Goal: Task Accomplishment & Management: Manage account settings

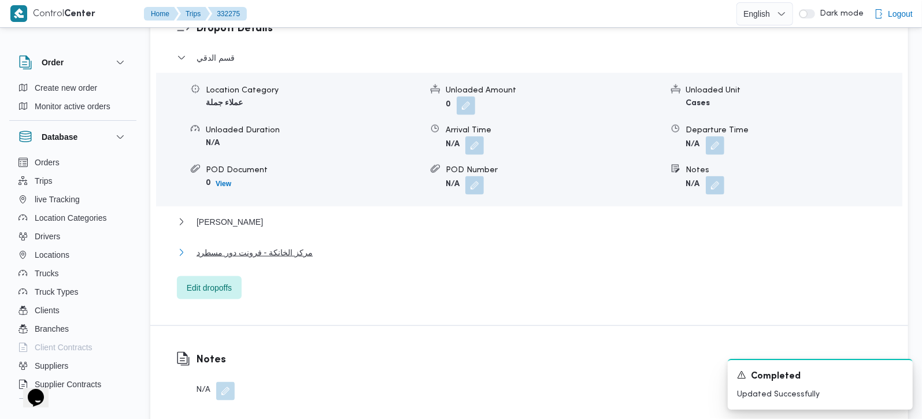
click at [275, 246] on span "مركز الخانكة - فرونت دور مسطرد" at bounding box center [255, 253] width 116 height 14
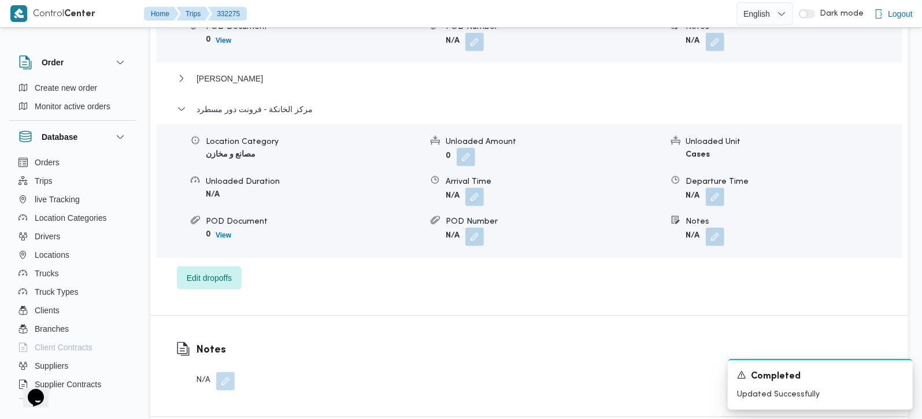
scroll to position [1224, 0]
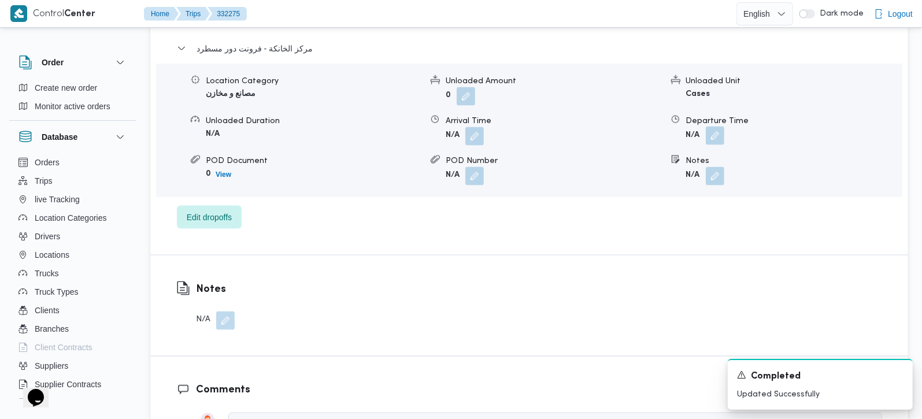
click at [711, 127] on button "button" at bounding box center [715, 136] width 19 height 19
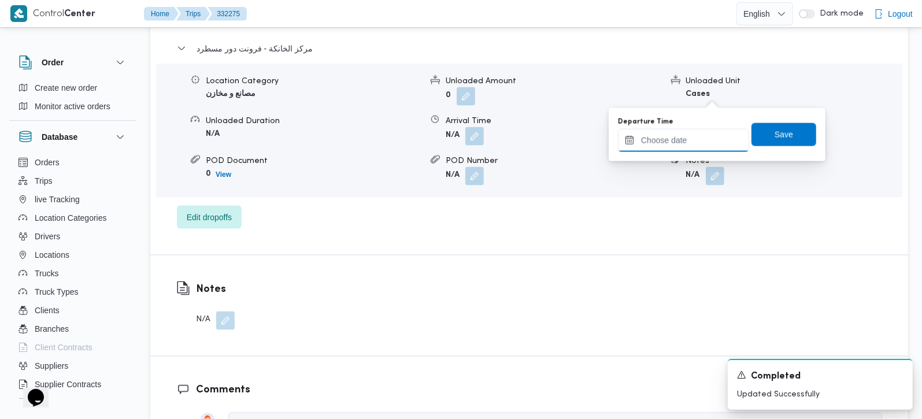
click at [696, 139] on input "Departure Time" at bounding box center [683, 140] width 131 height 23
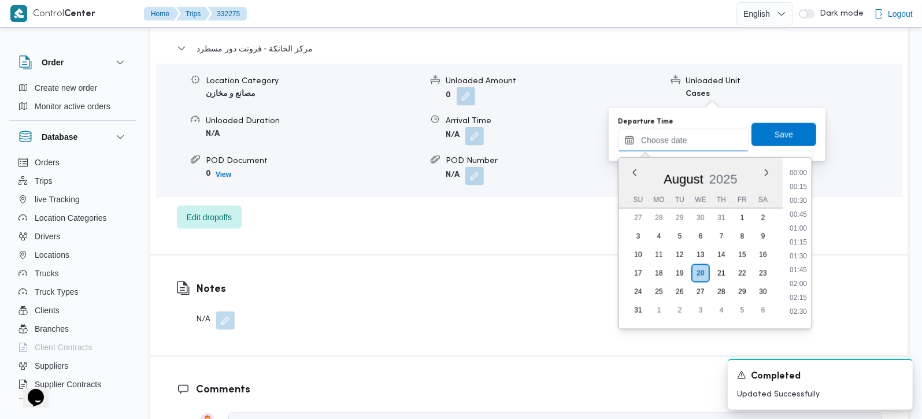
scroll to position [685, 0]
drag, startPoint x: 808, startPoint y: 233, endPoint x: 806, endPoint y: 213, distance: 19.8
click at [808, 233] on li "13:30" at bounding box center [798, 238] width 27 height 12
type input "20/08/2025 13:30"
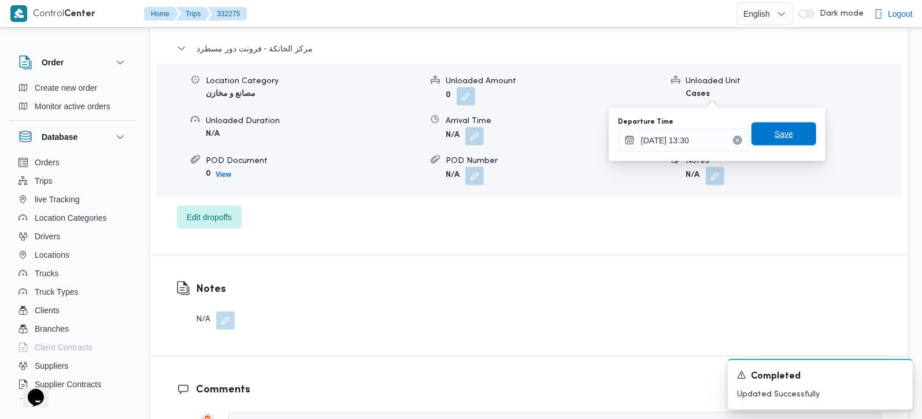
click at [791, 142] on span "Save" at bounding box center [784, 134] width 65 height 23
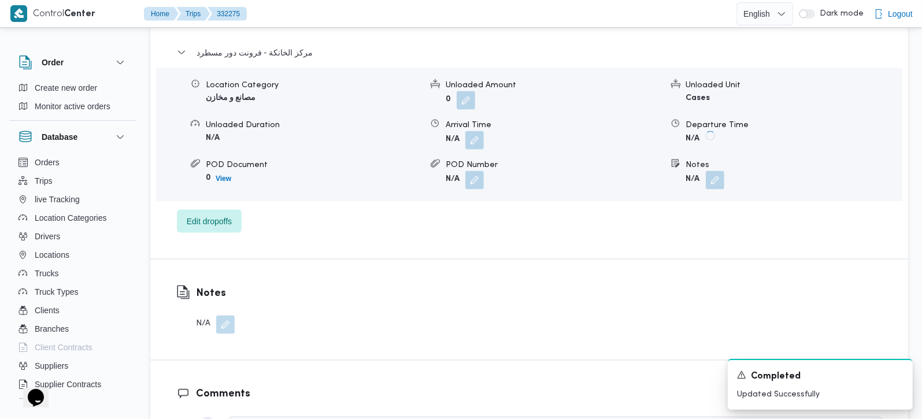
scroll to position [1157, 0]
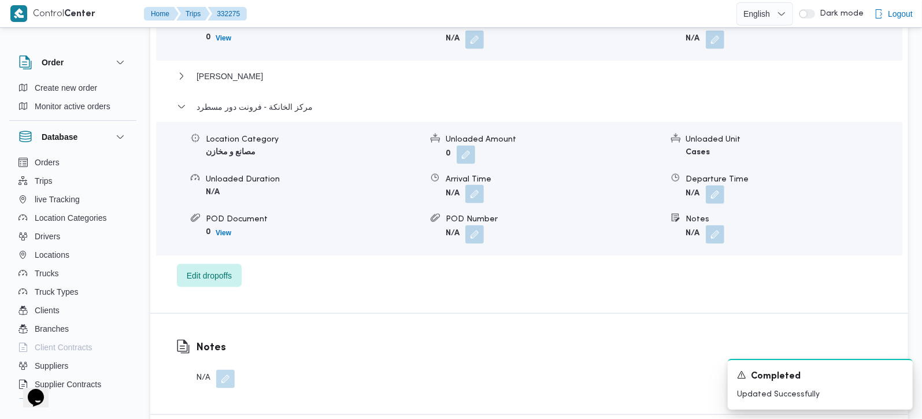
click at [469, 185] on button "button" at bounding box center [475, 194] width 19 height 19
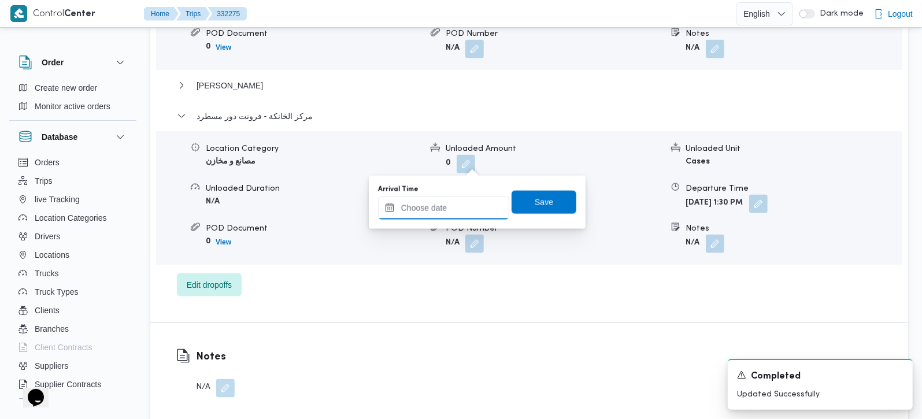
click at [449, 219] on div at bounding box center [443, 208] width 131 height 23
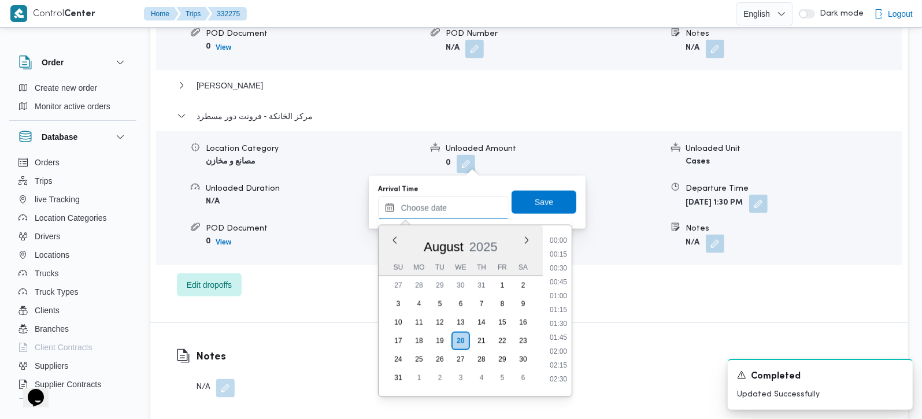
scroll to position [685, 0]
drag, startPoint x: 560, startPoint y: 287, endPoint x: 552, endPoint y: 257, distance: 31.1
click at [560, 287] on li "13:15" at bounding box center [558, 292] width 27 height 12
type input "20/08/2025 13:15"
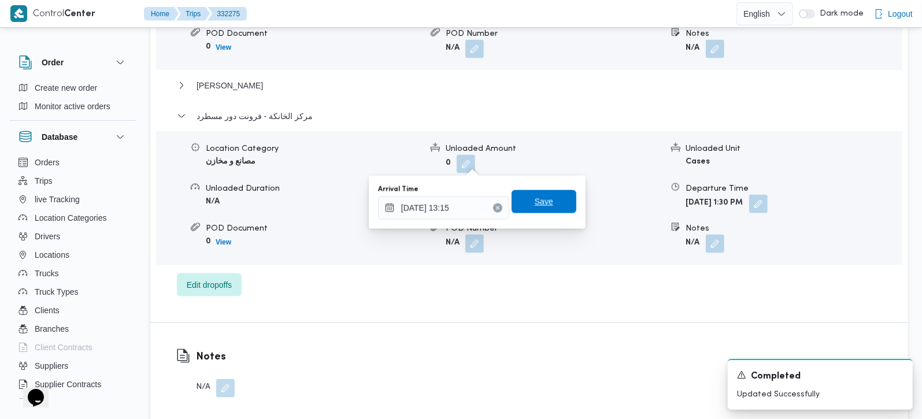
click at [539, 203] on span "Save" at bounding box center [544, 202] width 19 height 14
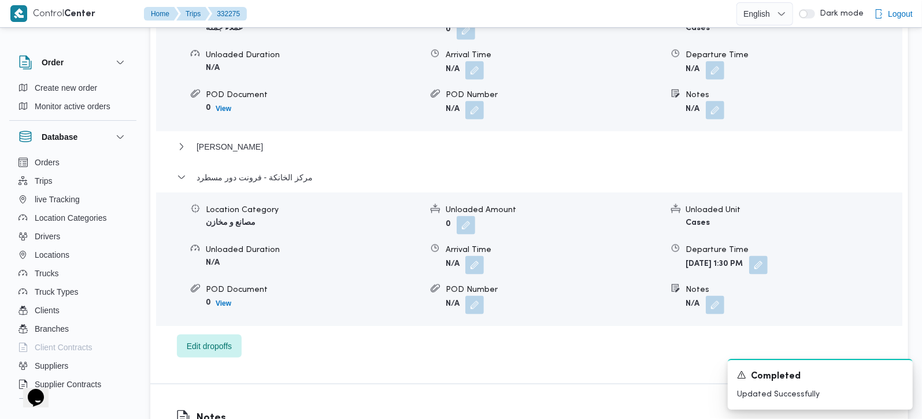
scroll to position [1020, 0]
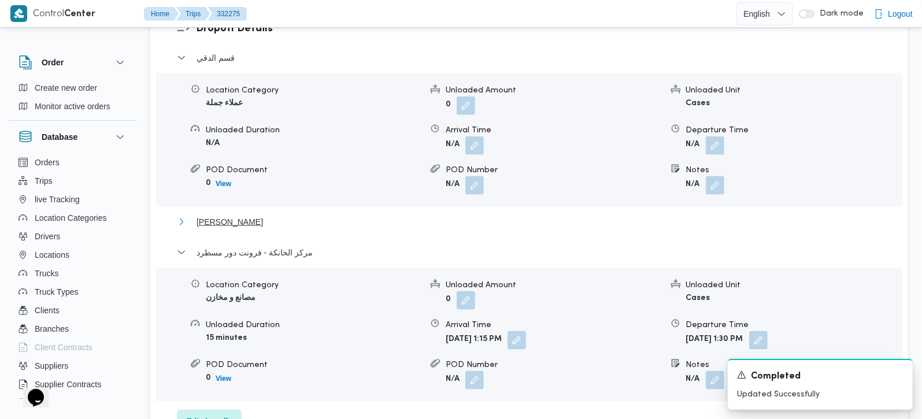
click at [216, 215] on span "فيصل" at bounding box center [230, 222] width 67 height 14
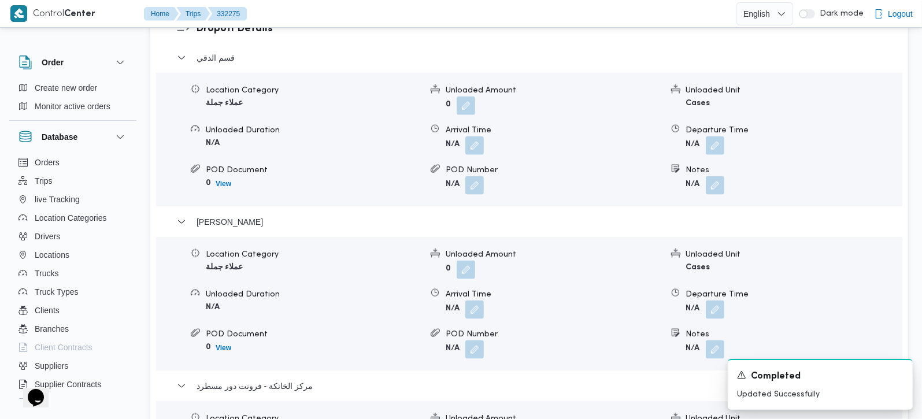
scroll to position [1088, 0]
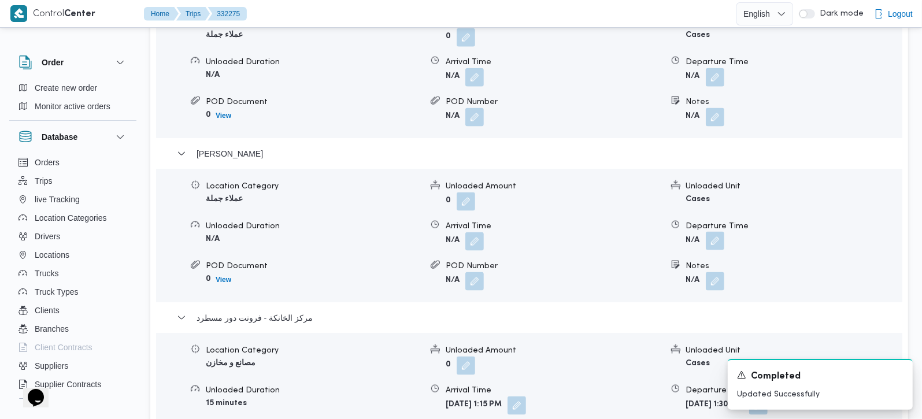
click at [714, 232] on button "button" at bounding box center [715, 241] width 19 height 19
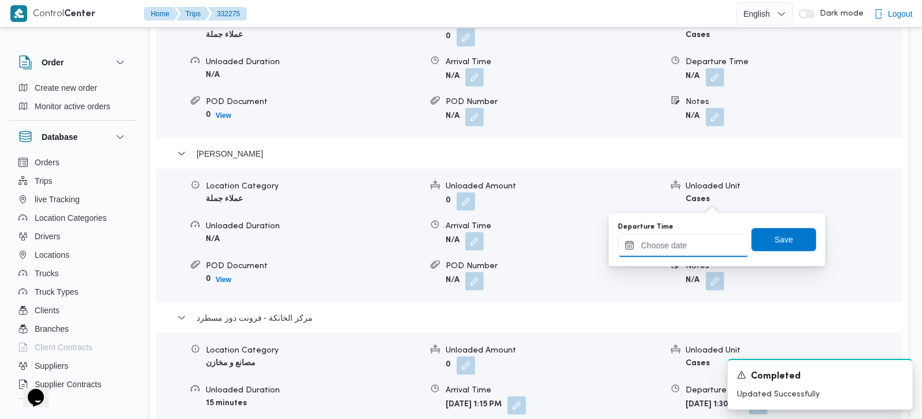
click at [702, 244] on input "Departure Time" at bounding box center [683, 245] width 131 height 23
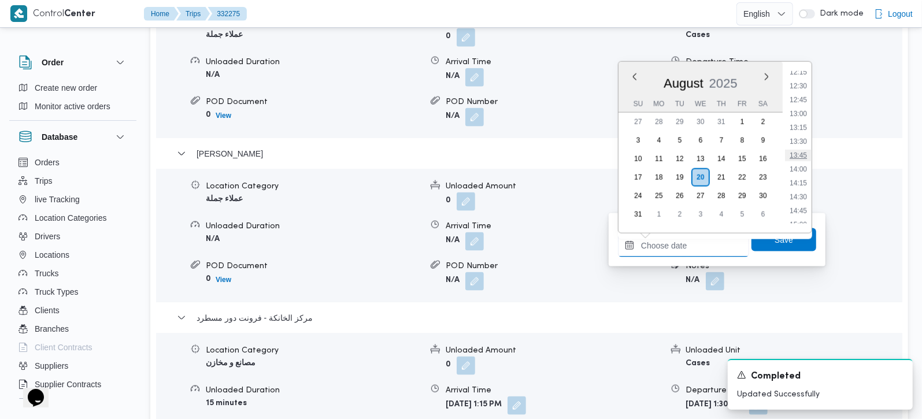
scroll to position [617, 0]
click at [802, 157] on li "12:30" at bounding box center [798, 154] width 27 height 12
type input "20/08/2025 12:30"
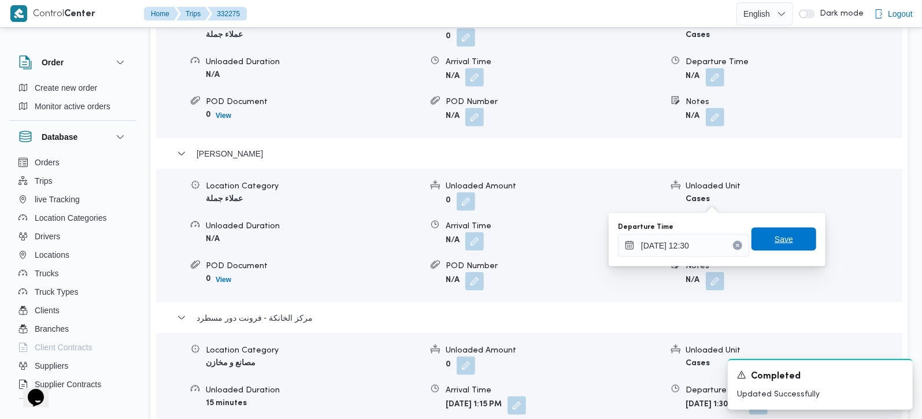
click at [791, 238] on span "Save" at bounding box center [784, 239] width 65 height 23
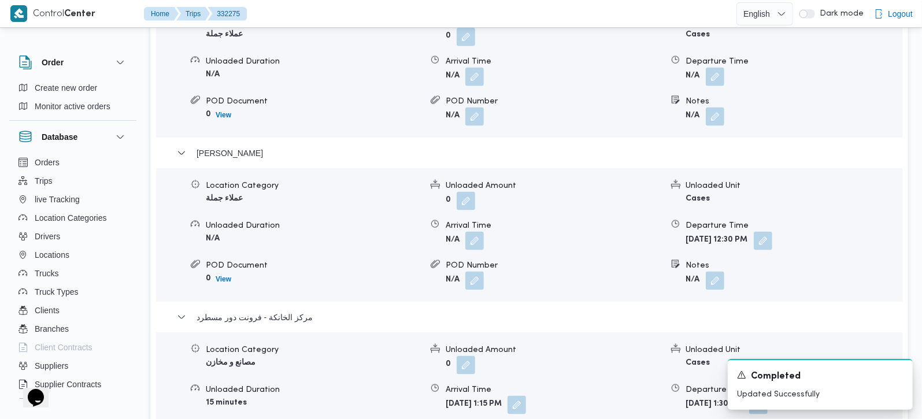
scroll to position [1157, 0]
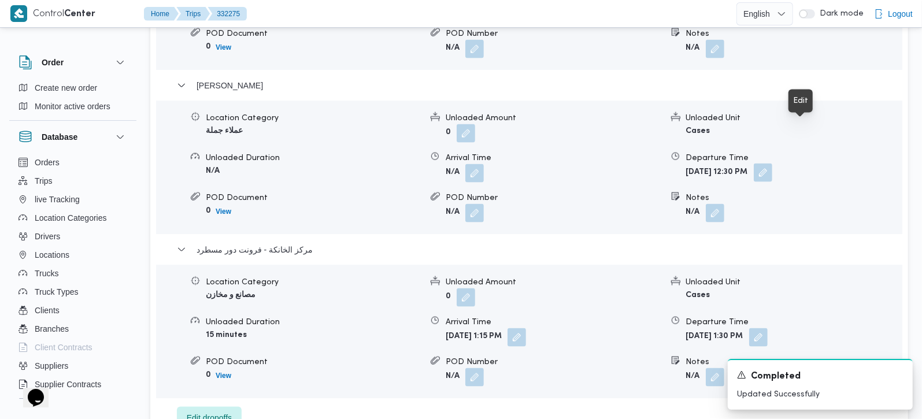
click at [773, 164] on button "button" at bounding box center [763, 173] width 19 height 19
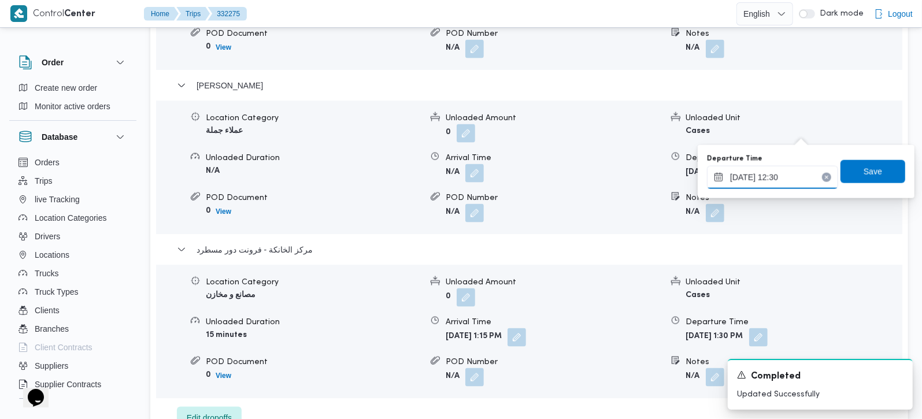
click at [776, 180] on input "20/08/2025 12:30" at bounding box center [772, 177] width 131 height 23
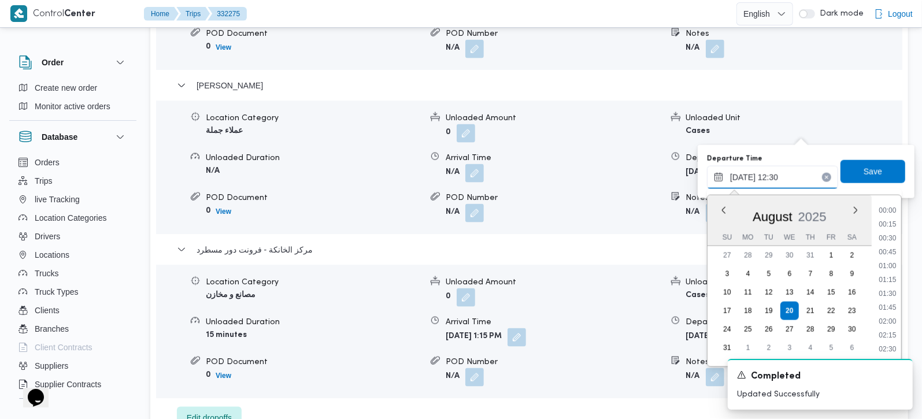
scroll to position [615, 0]
click at [893, 298] on li "12:45" at bounding box center [887, 303] width 27 height 12
type input "20/08/2025 12:45"
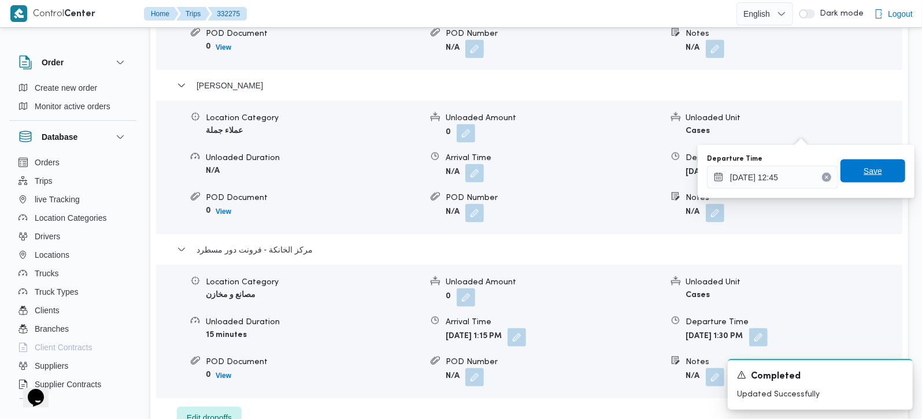
click at [865, 161] on span "Save" at bounding box center [873, 171] width 65 height 23
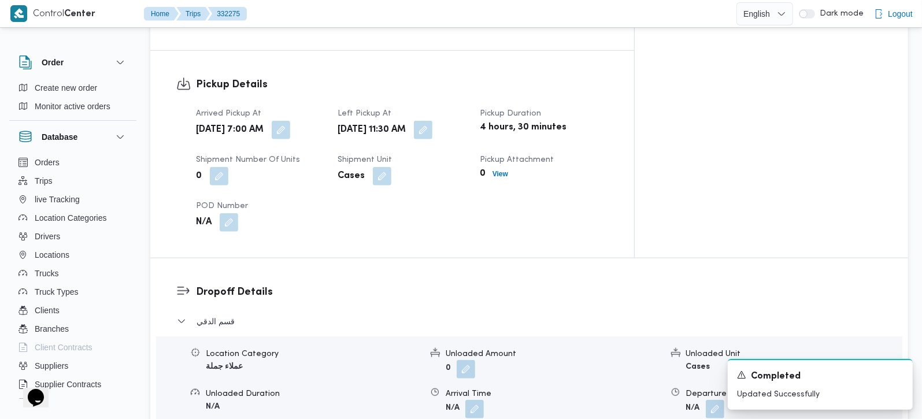
scroll to position [748, 0]
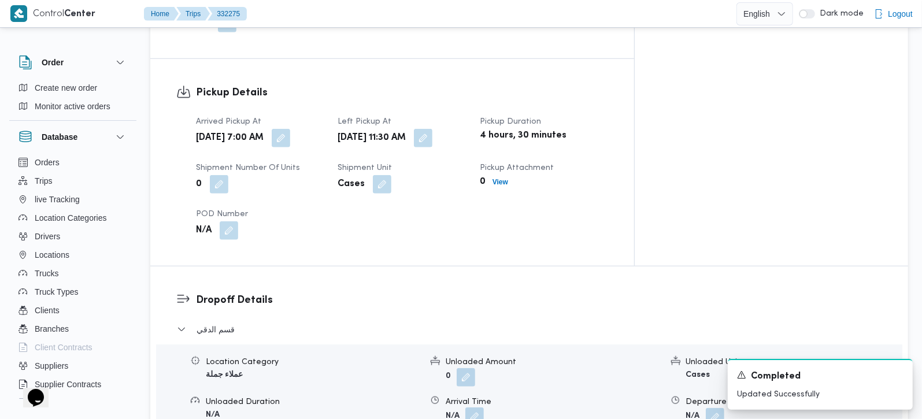
click at [475, 408] on button "button" at bounding box center [475, 417] width 19 height 19
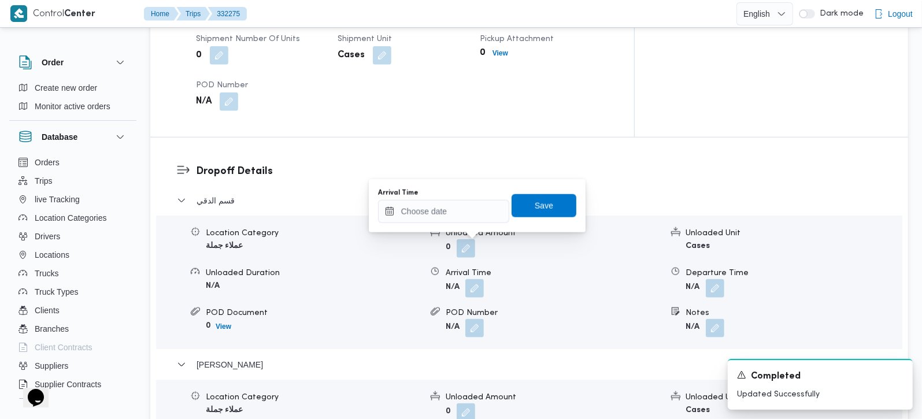
scroll to position [1020, 0]
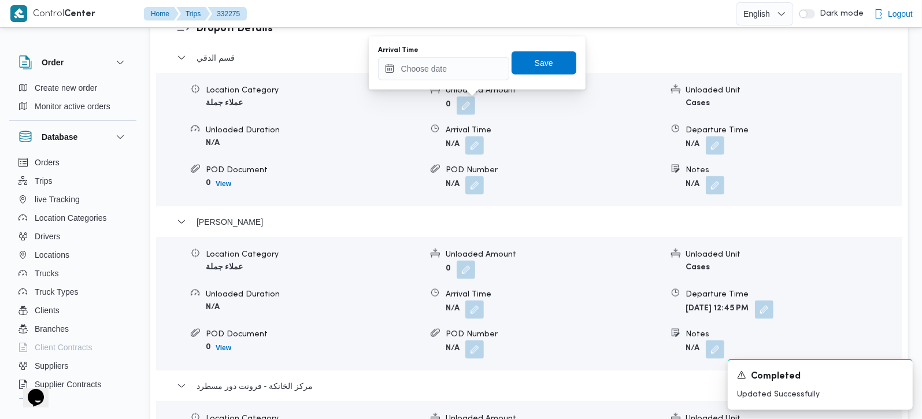
click at [814, 301] on form "Wed, Aug 20, 2025 12:45 PM" at bounding box center [794, 310] width 216 height 19
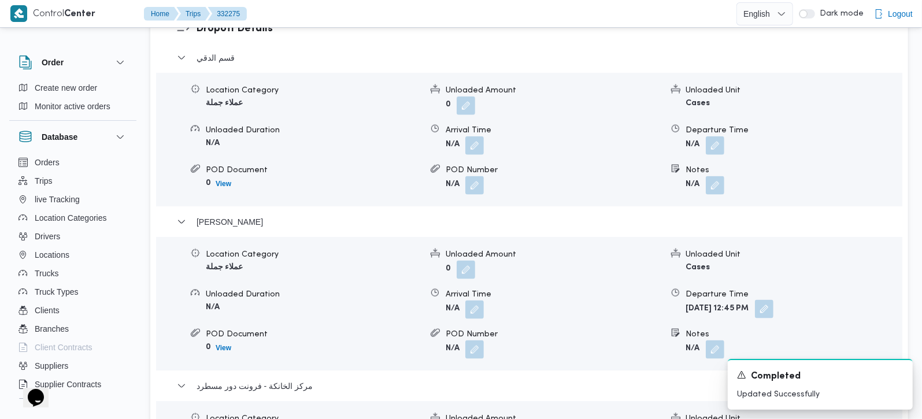
click at [774, 300] on button "button" at bounding box center [764, 309] width 19 height 19
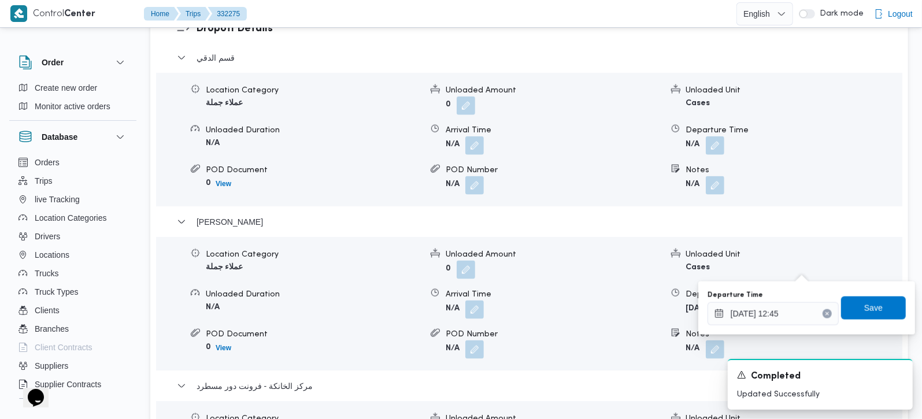
click at [823, 316] on button "Clear input" at bounding box center [827, 313] width 9 height 9
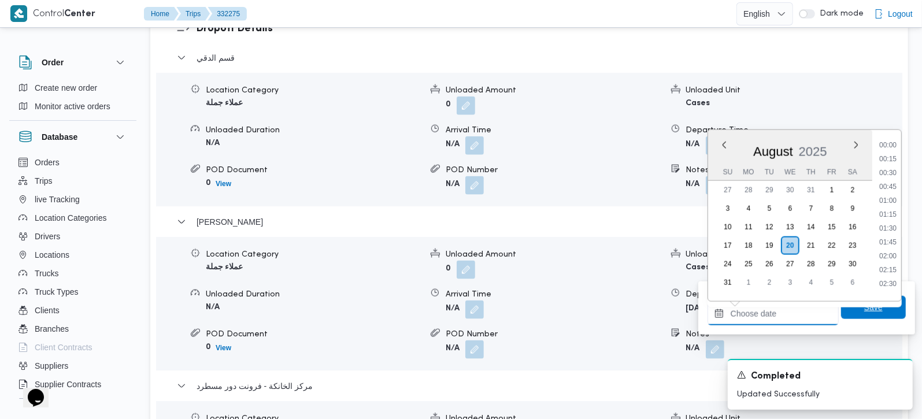
scroll to position [685, 0]
click at [841, 310] on span "Save" at bounding box center [873, 307] width 65 height 23
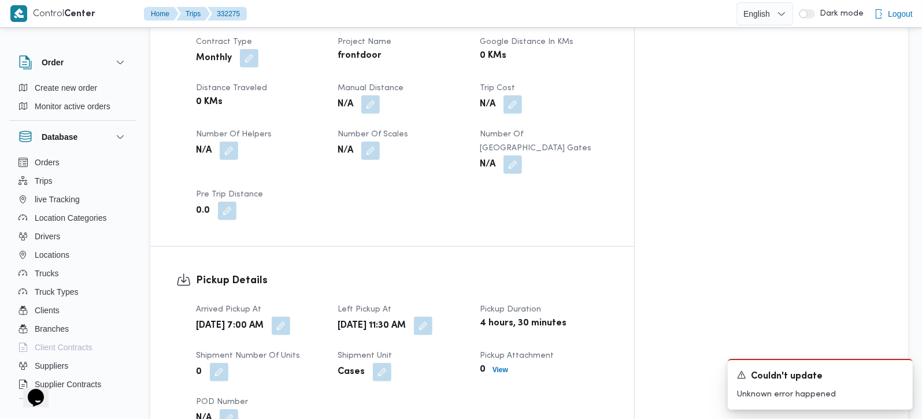
scroll to position [476, 0]
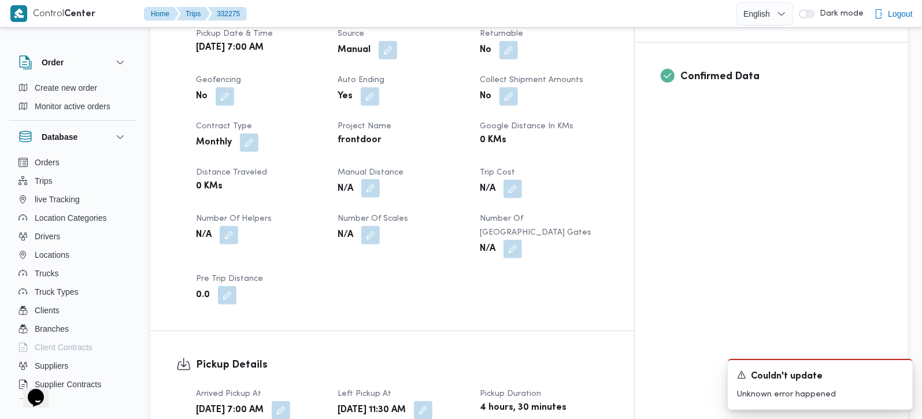
click at [380, 179] on button "button" at bounding box center [370, 188] width 19 height 19
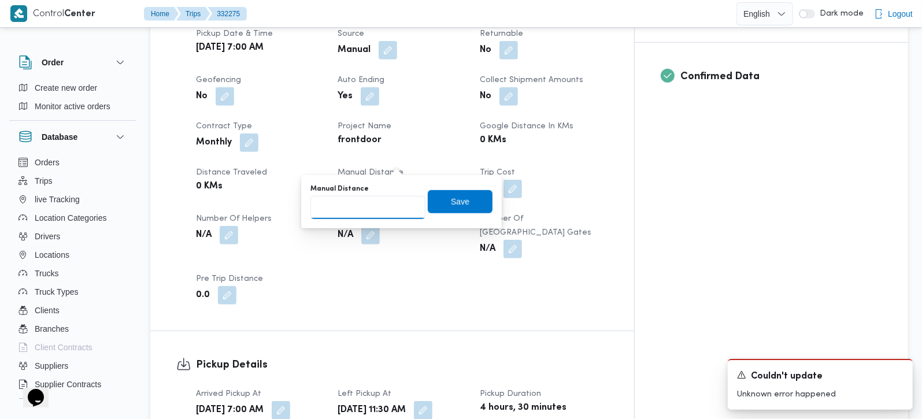
click at [382, 208] on input "Manual Distance" at bounding box center [368, 207] width 115 height 23
type input "90"
click at [451, 206] on span "Save" at bounding box center [460, 201] width 19 height 14
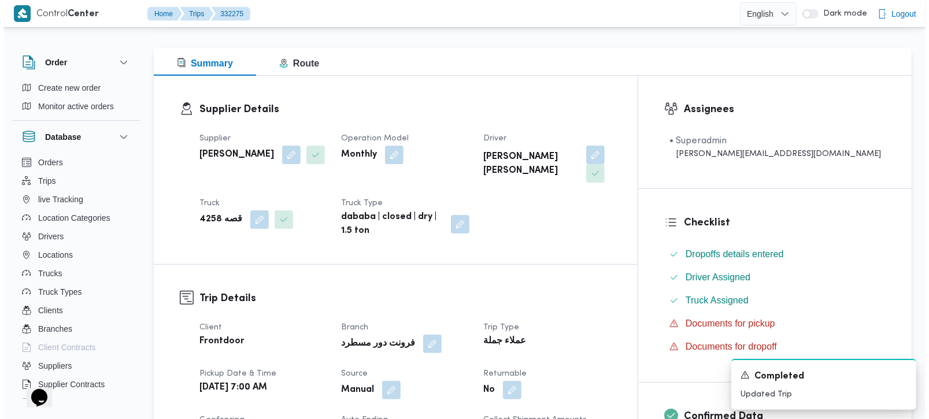
scroll to position [0, 0]
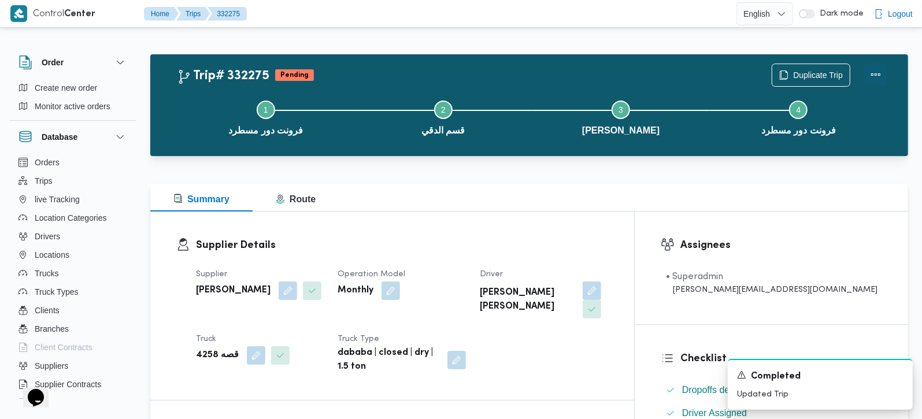
click at [876, 73] on button "Actions" at bounding box center [876, 74] width 23 height 23
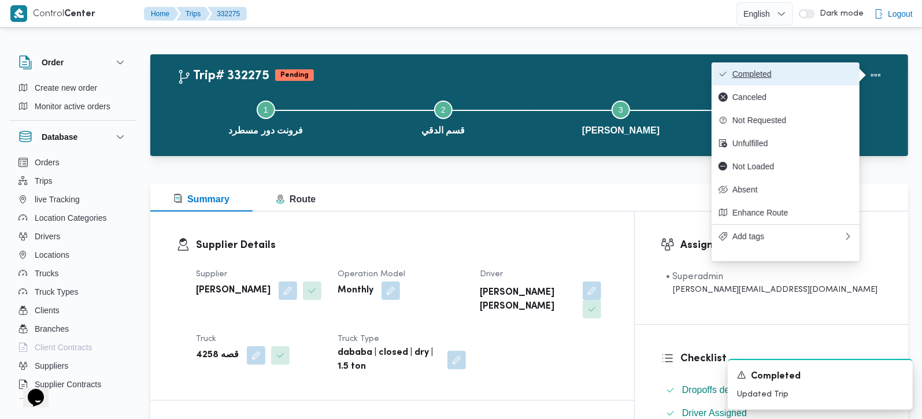
click at [792, 69] on span "Completed" at bounding box center [793, 73] width 120 height 9
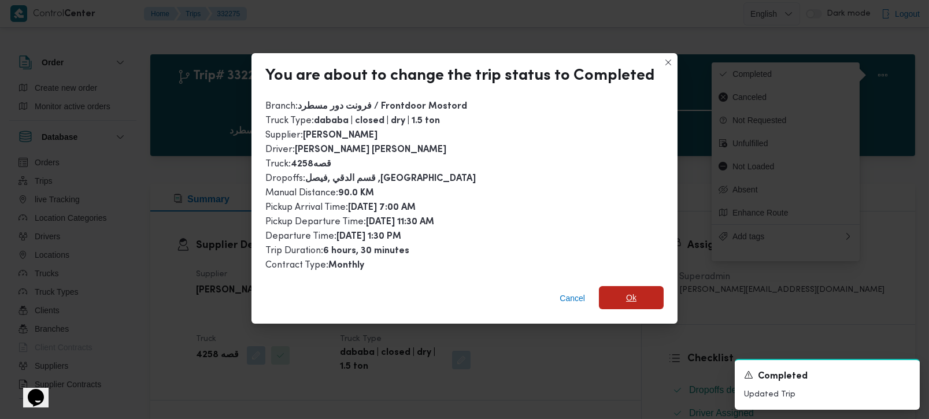
click at [615, 286] on span "Ok" at bounding box center [631, 297] width 65 height 23
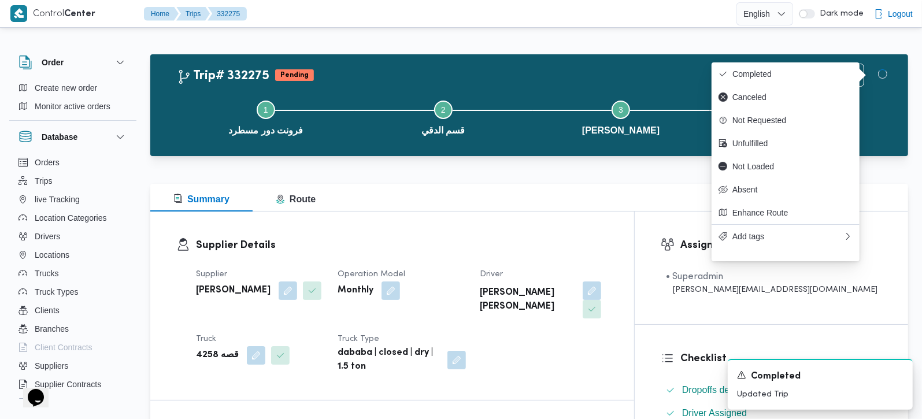
click at [557, 217] on div "Supplier Details Supplier زياد محمد سيد عتريس Operation Model Monthly Driver خا…" at bounding box center [392, 306] width 484 height 189
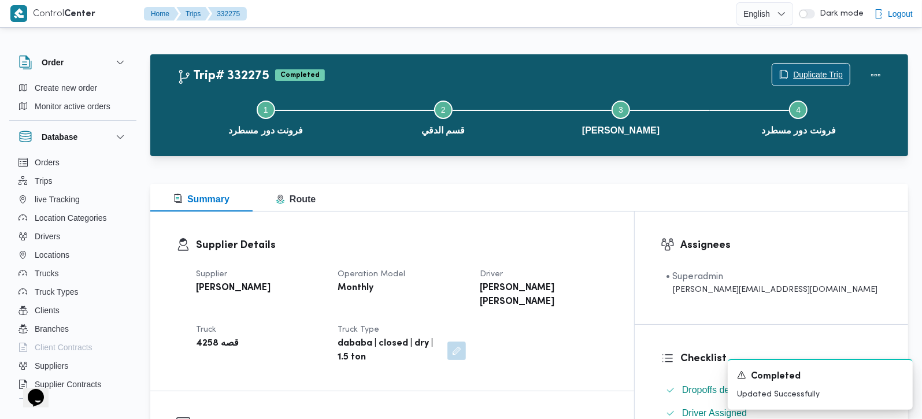
click at [831, 74] on span "Duplicate Trip" at bounding box center [818, 75] width 50 height 14
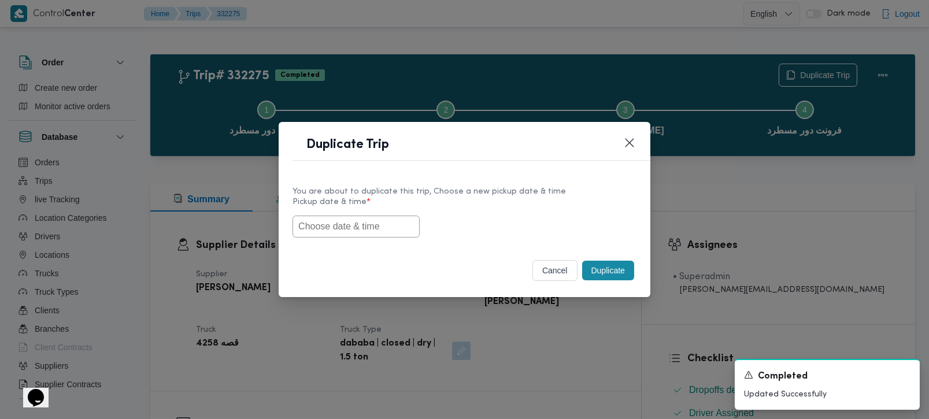
click at [376, 227] on input "text" at bounding box center [356, 227] width 127 height 22
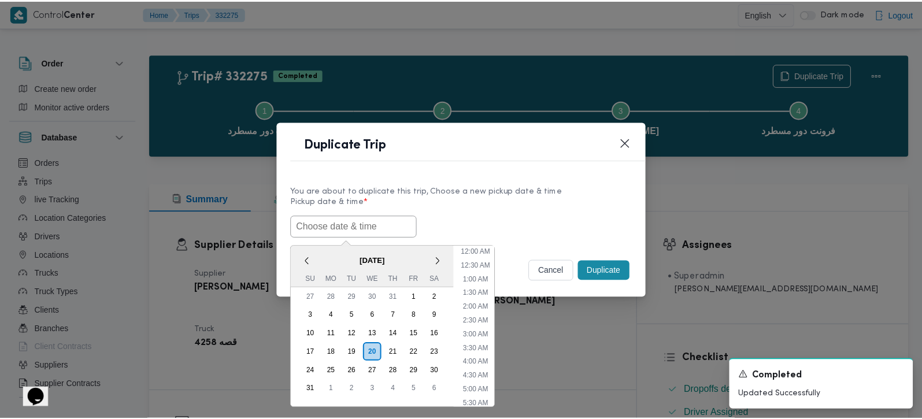
scroll to position [302, 0]
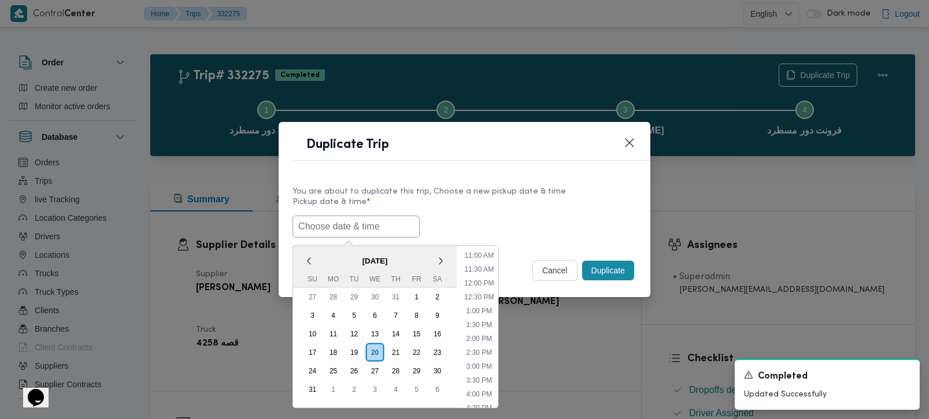
click at [322, 256] on span "August 2025" at bounding box center [375, 260] width 164 height 20
click at [479, 325] on li "1:30 PM" at bounding box center [478, 325] width 35 height 12
type input "20/08/2025 1:30PM"
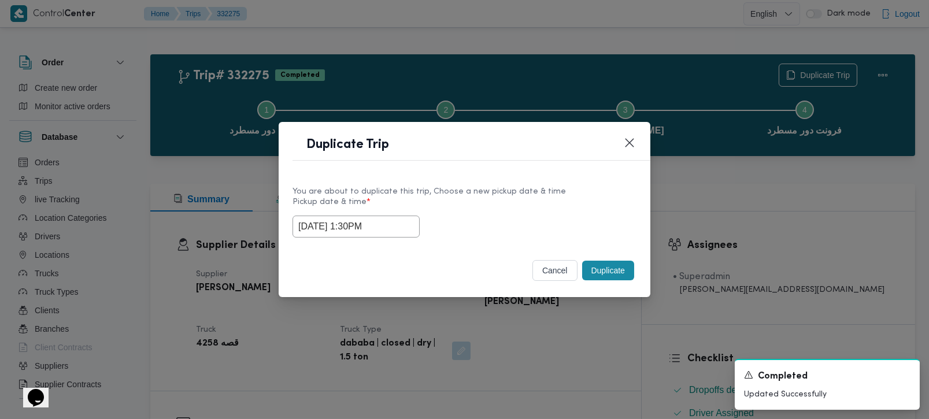
click at [591, 276] on button "Duplicate" at bounding box center [608, 271] width 52 height 20
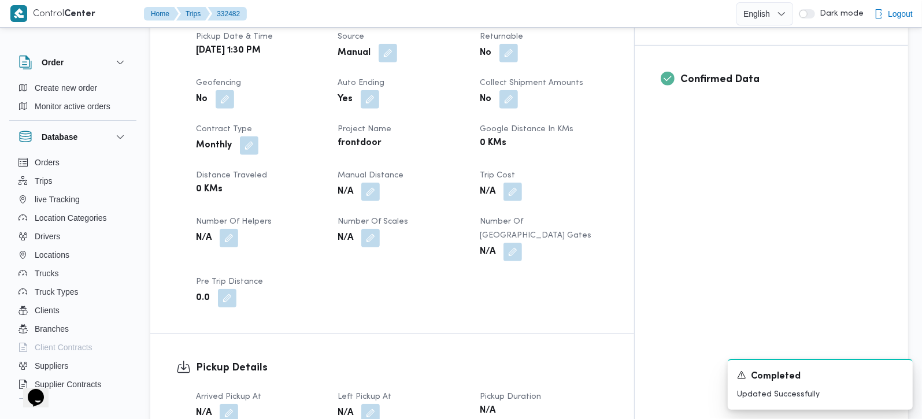
scroll to position [476, 0]
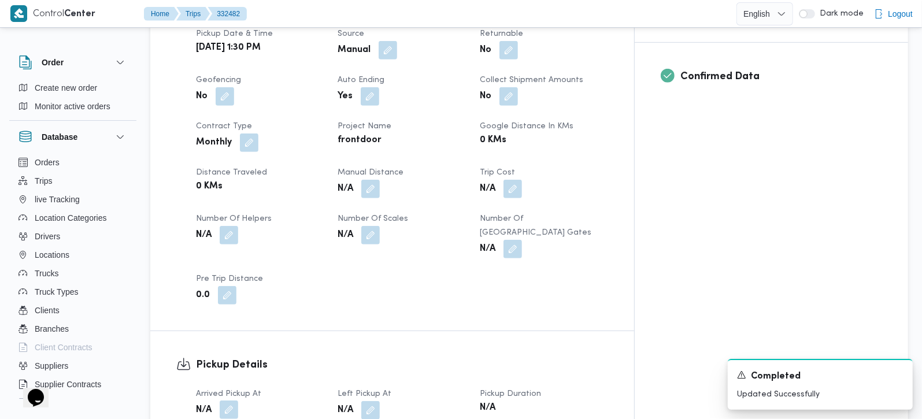
click at [236, 401] on button "button" at bounding box center [229, 410] width 19 height 19
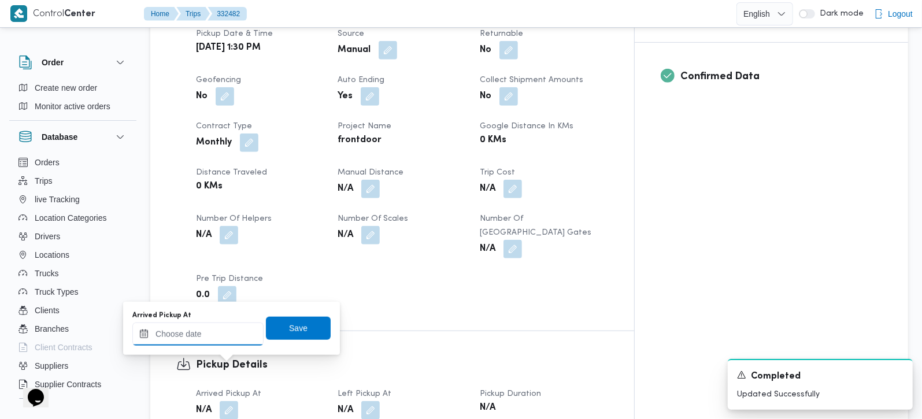
click at [209, 341] on input "Arrived Pickup At" at bounding box center [197, 334] width 131 height 23
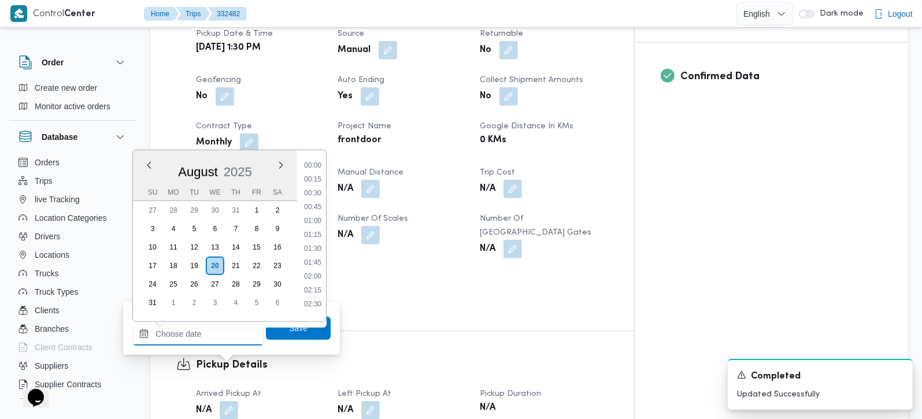
scroll to position [685, 0]
click at [313, 233] on li "13:30" at bounding box center [313, 230] width 27 height 12
type input "20/08/2025 13:30"
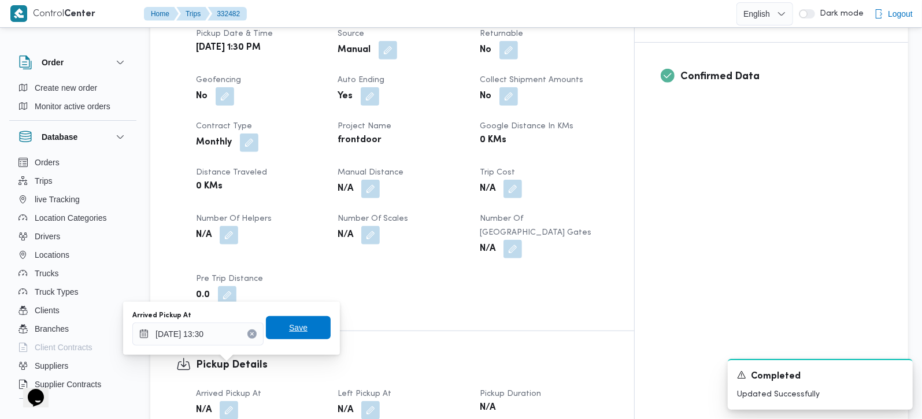
click at [289, 323] on span "Save" at bounding box center [298, 328] width 19 height 14
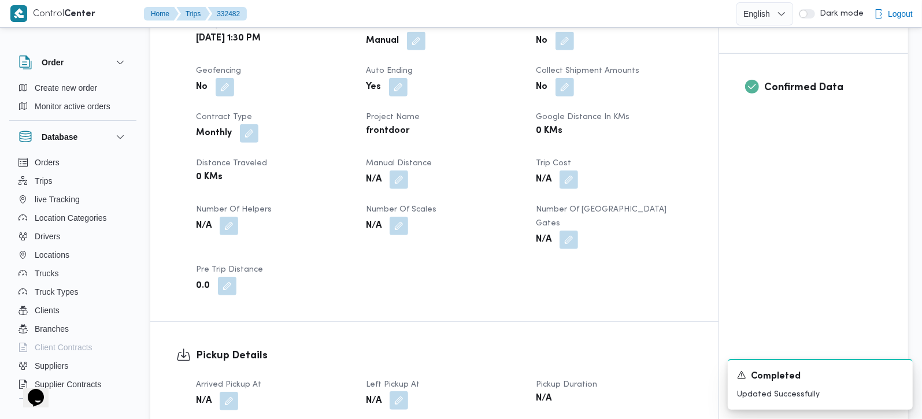
click at [402, 392] on button "button" at bounding box center [399, 401] width 19 height 19
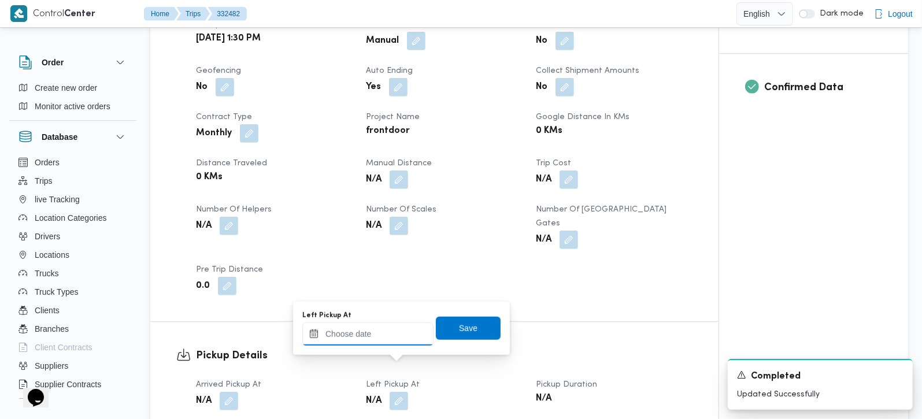
click at [386, 340] on input "Left Pickup At" at bounding box center [367, 334] width 131 height 23
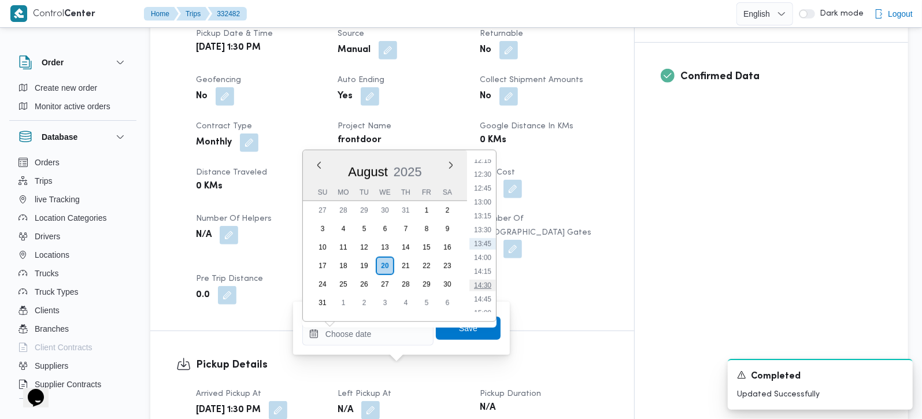
click at [490, 283] on li "14:30" at bounding box center [483, 286] width 27 height 12
type input "20/08/2025 14:30"
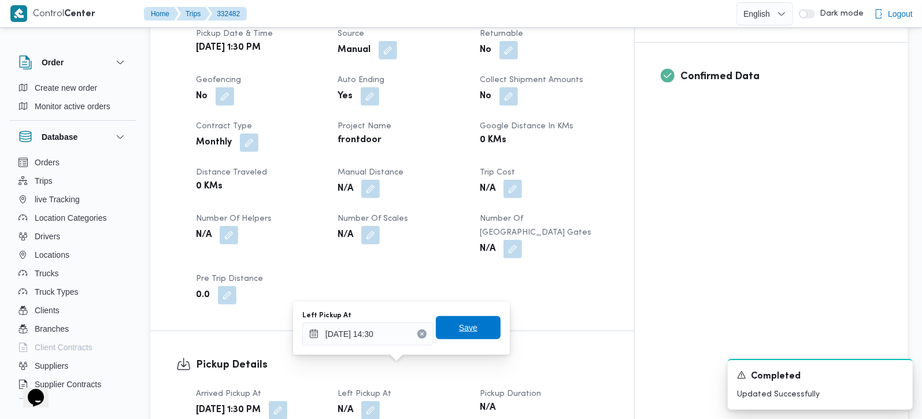
click at [475, 322] on span "Save" at bounding box center [468, 327] width 65 height 23
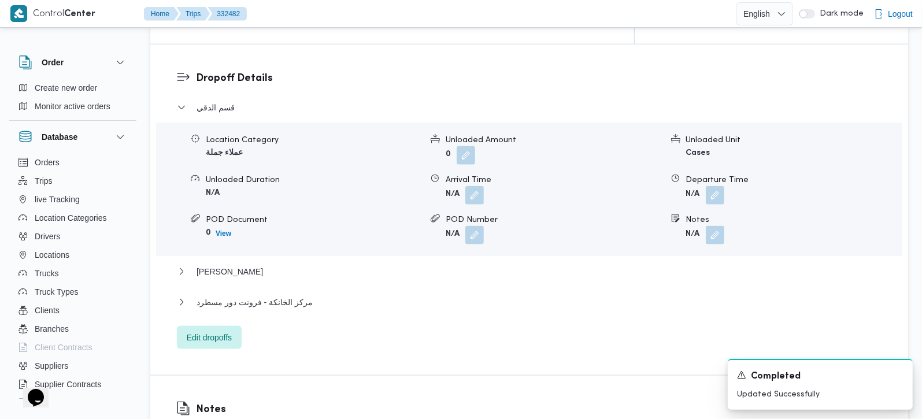
scroll to position [1020, 0]
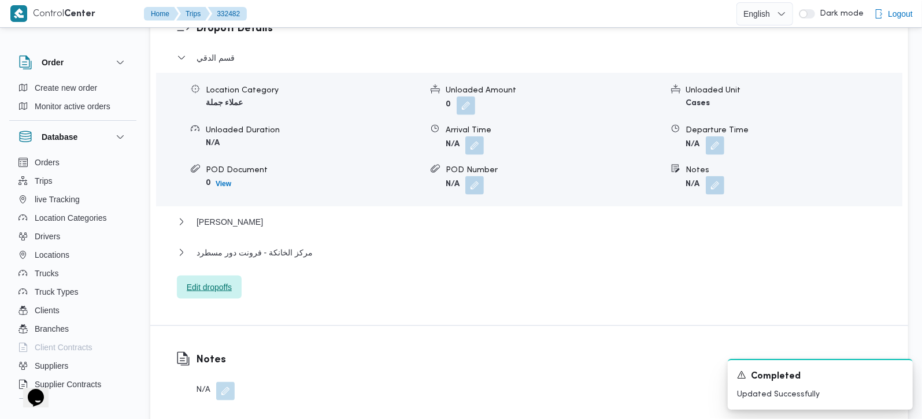
click at [236, 276] on span "Edit dropoffs" at bounding box center [209, 287] width 65 height 23
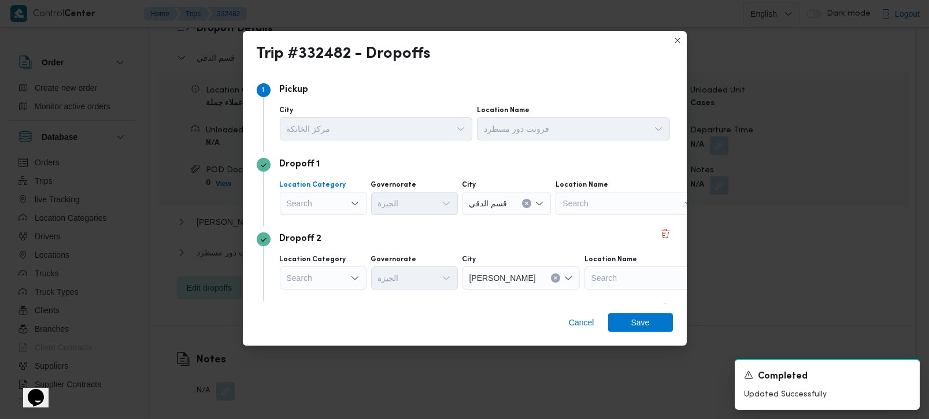
click at [336, 211] on div "Search" at bounding box center [323, 203] width 87 height 23
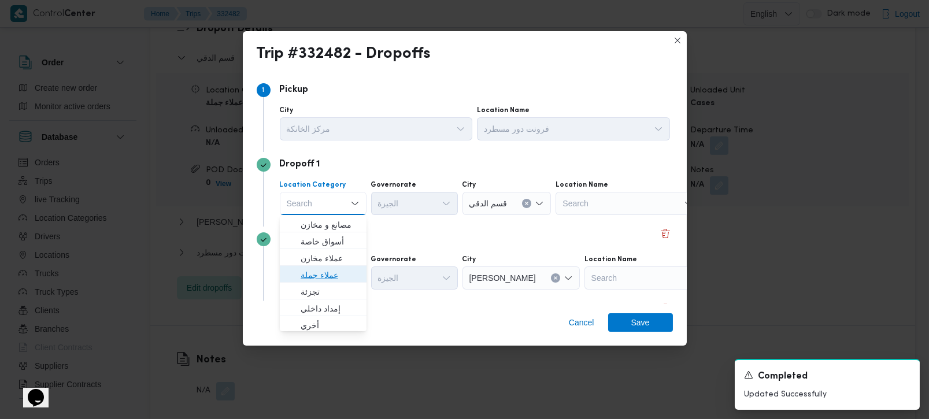
click at [326, 275] on span "عملاء جملة" at bounding box center [330, 275] width 59 height 14
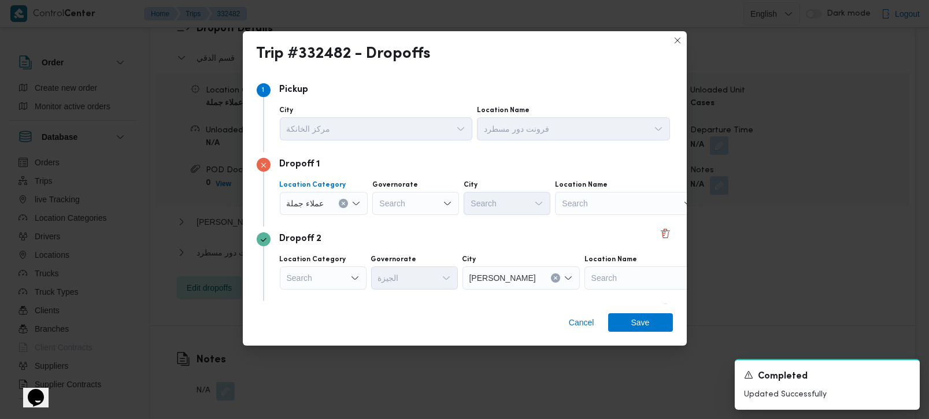
click at [409, 211] on div "Search" at bounding box center [415, 203] width 87 height 23
type input "رة"
click at [413, 241] on span "القاه رة" at bounding box center [421, 242] width 59 height 14
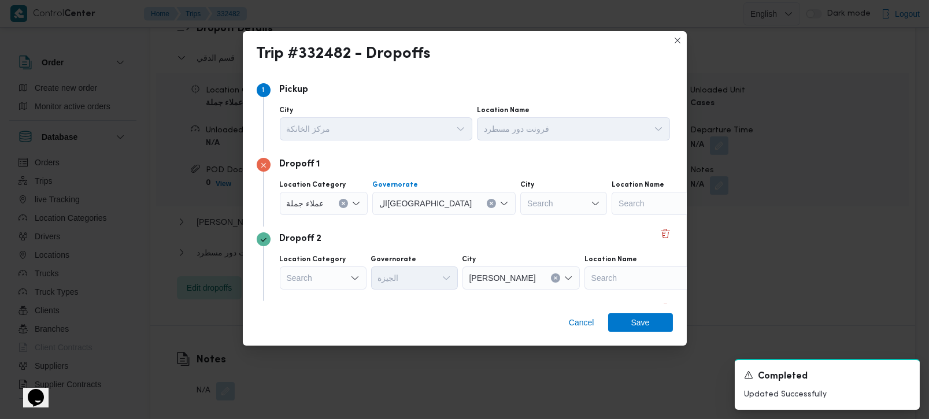
click at [520, 206] on div "Search" at bounding box center [563, 203] width 87 height 23
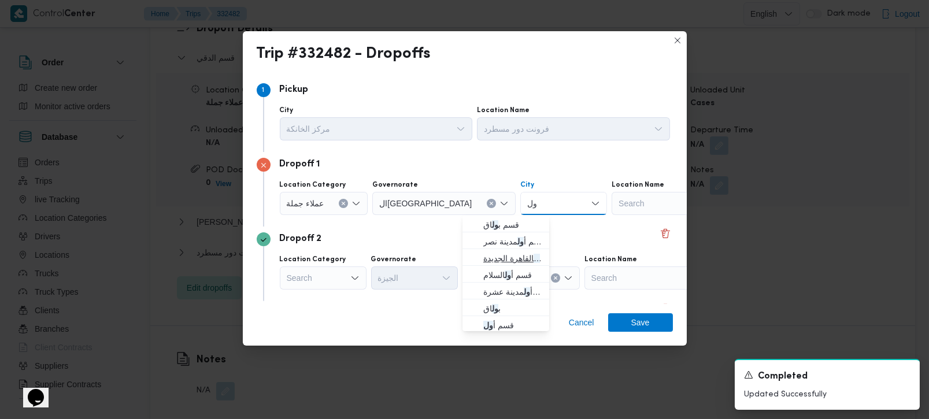
type input "ول"
click at [498, 254] on span "قسم أ ول القاهرة الجديدة" at bounding box center [512, 259] width 59 height 14
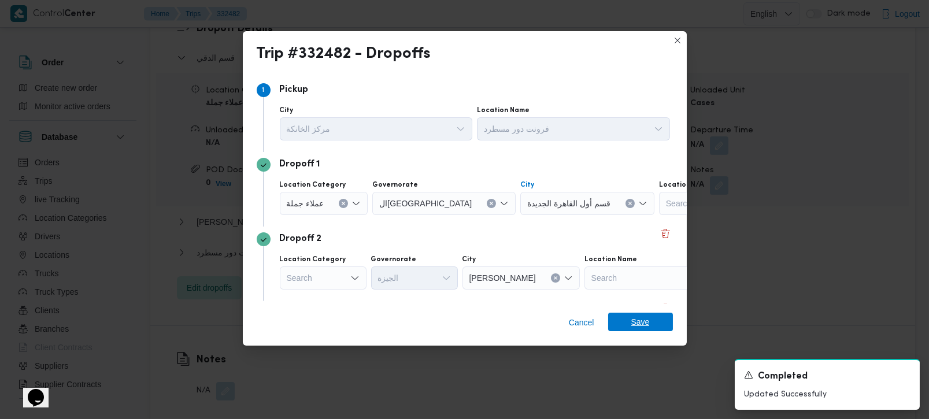
click at [617, 327] on span "Save" at bounding box center [640, 322] width 65 height 19
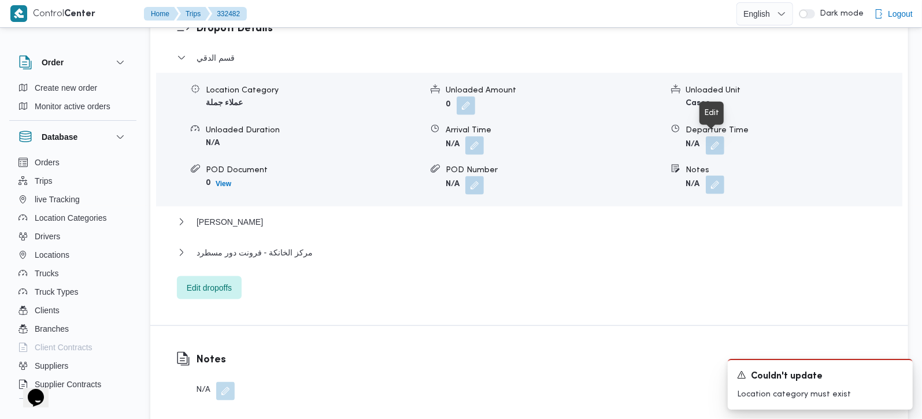
click at [722, 176] on button "button" at bounding box center [715, 185] width 19 height 19
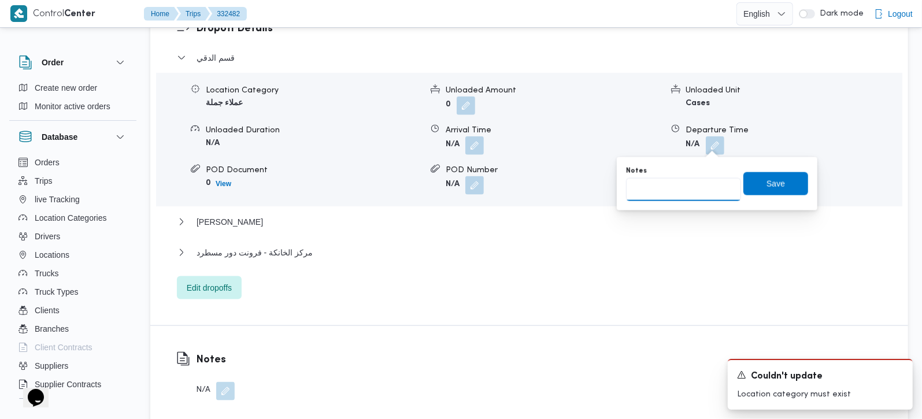
click at [692, 182] on input "Notes" at bounding box center [683, 189] width 115 height 23
type input "التجمع"
click at [756, 182] on span "Save" at bounding box center [776, 183] width 65 height 23
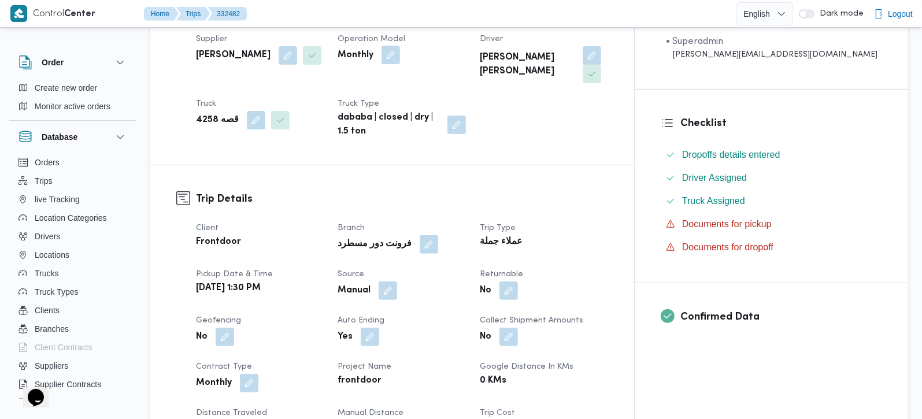
click at [400, 60] on button "button" at bounding box center [391, 55] width 19 height 19
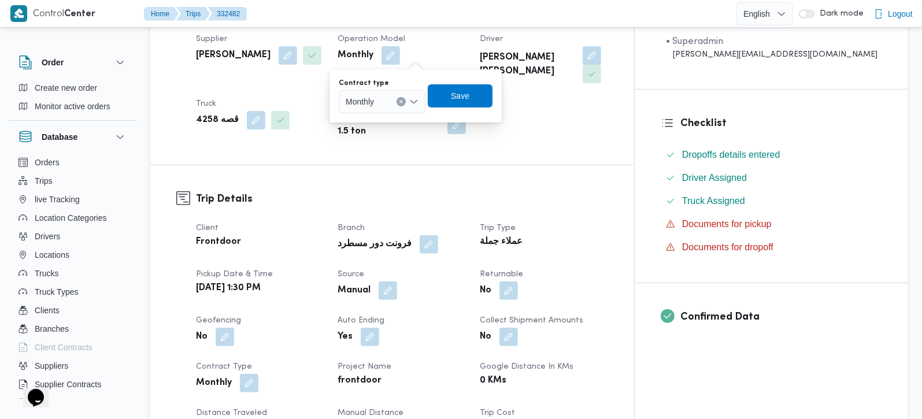
click at [411, 104] on icon "Open list of options" at bounding box center [413, 101] width 9 height 9
click at [386, 137] on span "On Demand" at bounding box center [389, 139] width 59 height 14
click at [490, 97] on span "Save" at bounding box center [464, 95] width 65 height 23
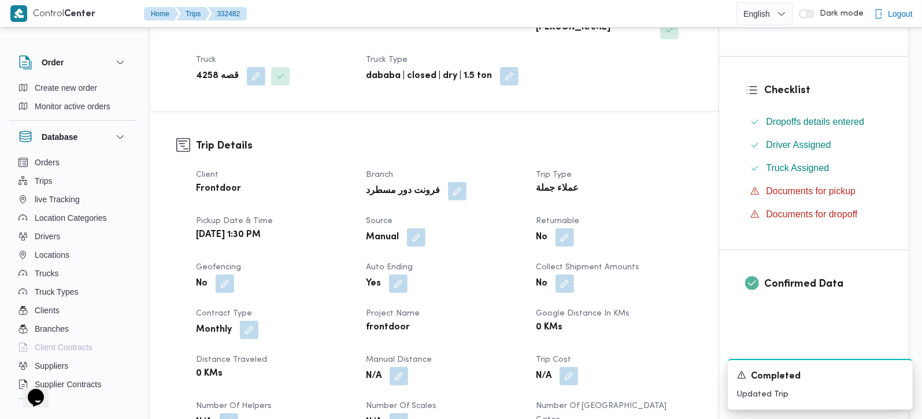
scroll to position [303, 0]
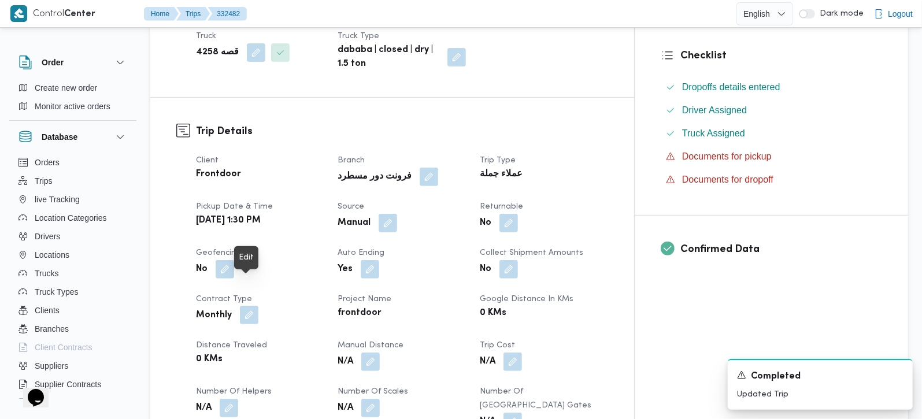
click at [249, 306] on button "button" at bounding box center [249, 315] width 19 height 19
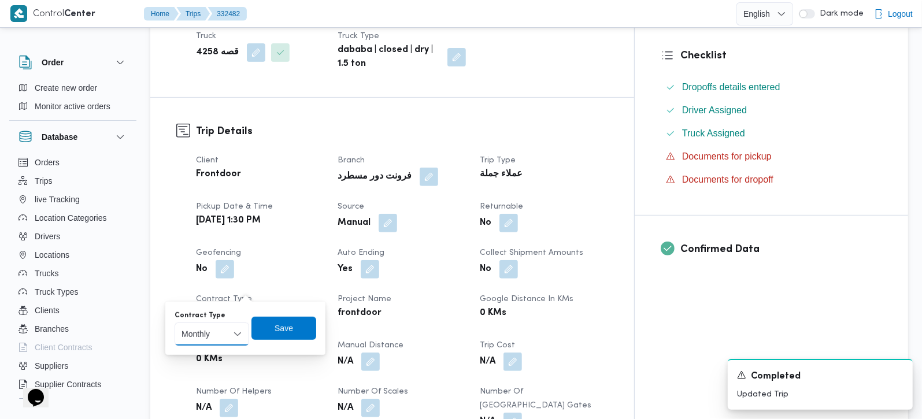
click at [235, 330] on select "Monthly On-Demand Daily Rental" at bounding box center [212, 334] width 75 height 23
select select "on_demand"
click at [175, 323] on select "Monthly On-Demand Daily Rental" at bounding box center [212, 334] width 75 height 23
click at [301, 326] on span "Save" at bounding box center [284, 327] width 65 height 23
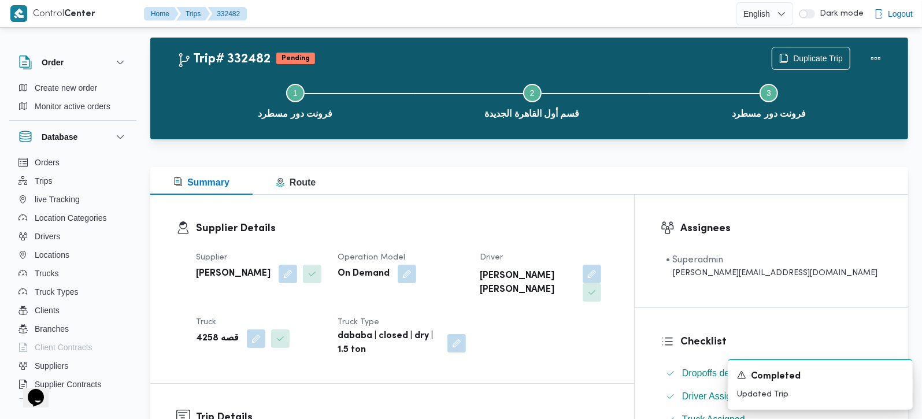
scroll to position [0, 0]
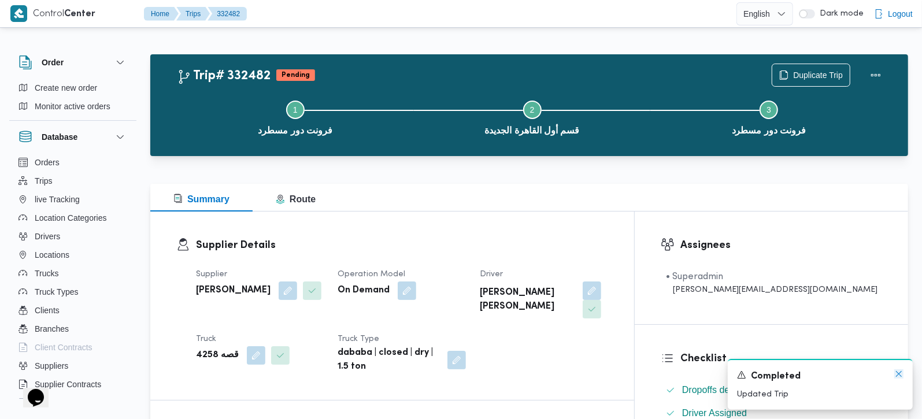
click at [899, 379] on icon "Dismiss toast" at bounding box center [899, 374] width 9 height 9
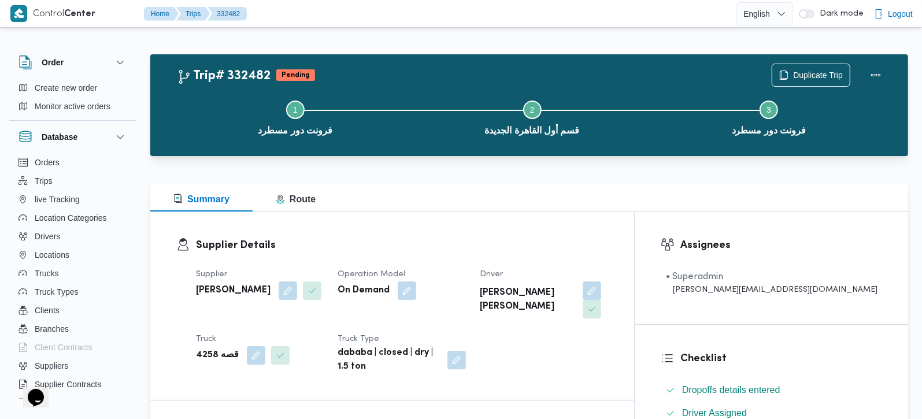
click at [434, 346] on b "dababa | closed | dry | 1.5 ton" at bounding box center [388, 360] width 101 height 28
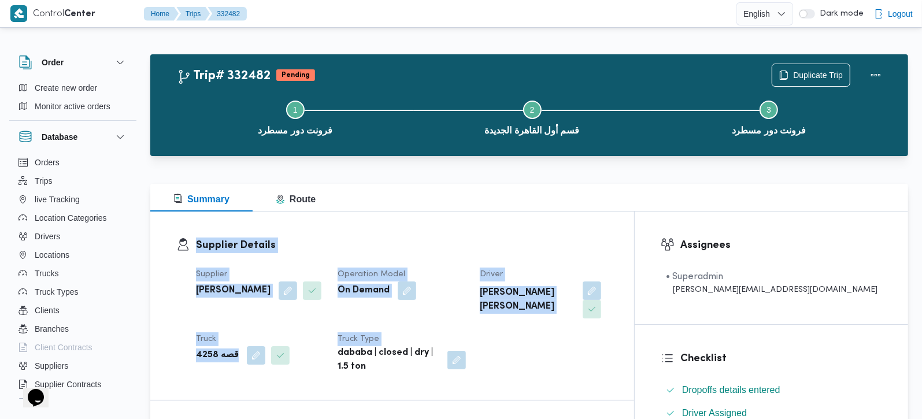
click at [434, 346] on b "dababa | closed | dry | 1.5 ton" at bounding box center [388, 360] width 101 height 28
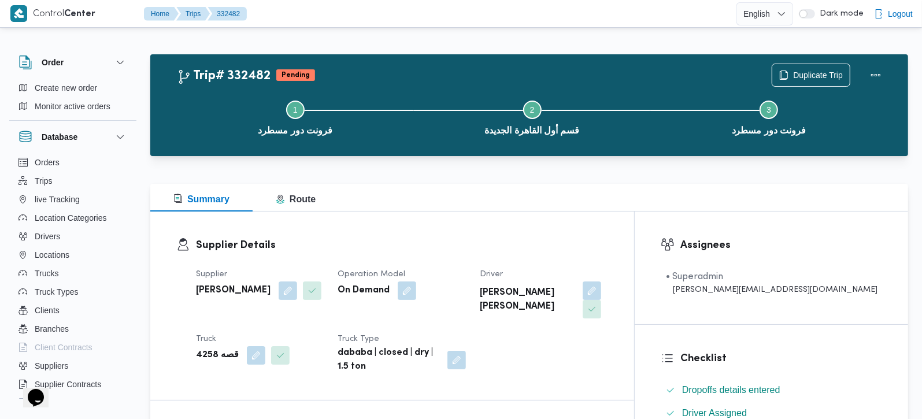
click at [492, 202] on div "Summary Route" at bounding box center [529, 198] width 758 height 28
drag, startPoint x: 577, startPoint y: 134, endPoint x: 487, endPoint y: 134, distance: 90.2
click at [460, 137] on button "Step 2 is incomplete 2 قسم أول القاهرة الجديدة" at bounding box center [532, 117] width 237 height 60
click at [511, 133] on span "قسم أول القاهرة الجديدة" at bounding box center [532, 131] width 95 height 14
click at [511, 132] on span "قسم أول القاهرة الجديدة" at bounding box center [532, 131] width 95 height 14
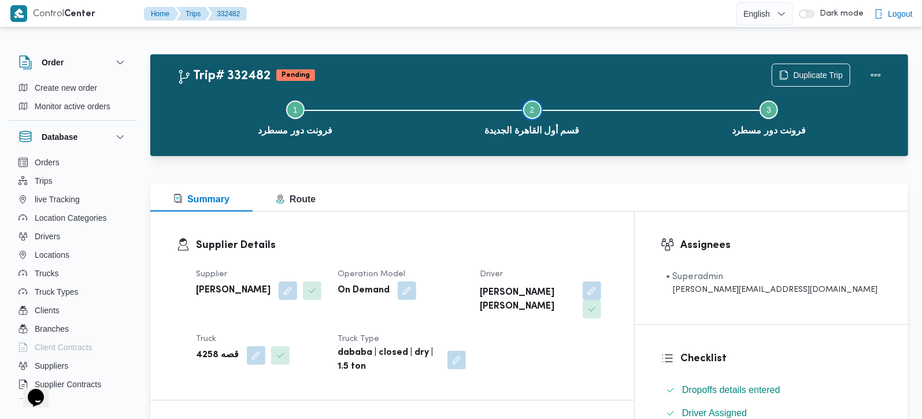
click at [511, 132] on span "قسم أول القاهرة الجديدة" at bounding box center [532, 131] width 95 height 14
